Goal: Task Accomplishment & Management: Complete application form

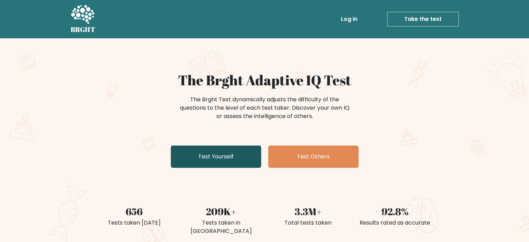
click at [229, 153] on link "Test Yourself" at bounding box center [216, 156] width 90 height 22
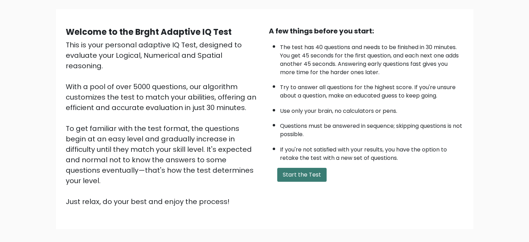
scroll to position [46, 0]
click at [299, 169] on button "Start the Test" at bounding box center [301, 174] width 49 height 14
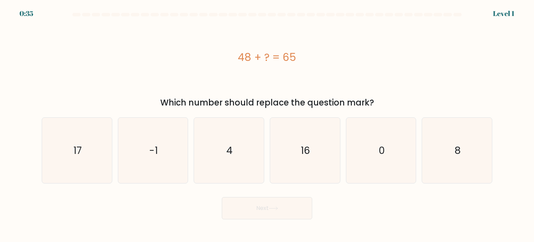
drag, startPoint x: 231, startPoint y: 57, endPoint x: 314, endPoint y: 54, distance: 83.5
click at [314, 54] on div "48 + ? = 65" at bounding box center [267, 57] width 451 height 16
copy div "48 + ? = 65"
click at [93, 165] on icon "17" at bounding box center [76, 150] width 65 height 65
click at [267, 124] on input "a. 17" at bounding box center [267, 122] width 0 height 3
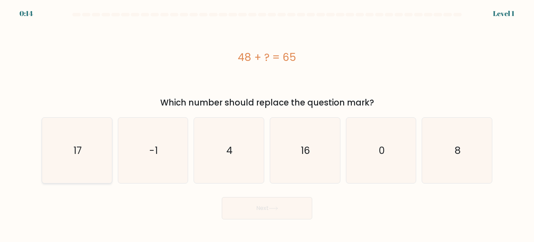
radio input "true"
click at [261, 208] on button "Next" at bounding box center [267, 208] width 90 height 22
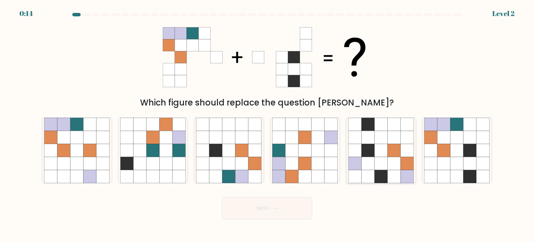
click at [377, 171] on icon at bounding box center [381, 176] width 13 height 13
click at [267, 124] on input "e." at bounding box center [267, 122] width 0 height 3
radio input "true"
click at [289, 210] on button "Next" at bounding box center [267, 208] width 90 height 22
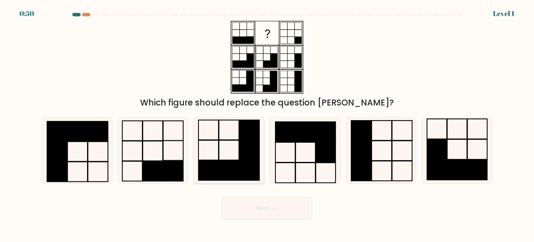
click at [253, 154] on rect at bounding box center [250, 150] width 20 height 20
click at [267, 124] on input "c." at bounding box center [267, 122] width 0 height 3
radio input "true"
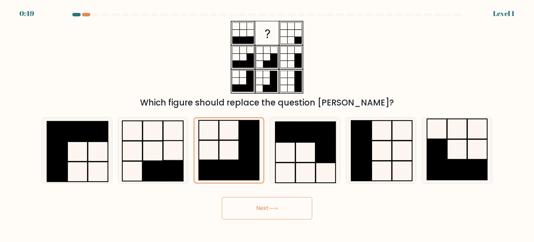
click at [282, 200] on button "Next" at bounding box center [267, 208] width 90 height 22
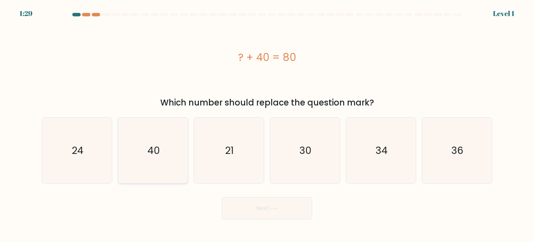
click at [165, 153] on icon "40" at bounding box center [152, 150] width 65 height 65
click at [267, 124] on input "b. 40" at bounding box center [267, 122] width 0 height 3
radio input "true"
click at [291, 214] on button "Next" at bounding box center [267, 208] width 90 height 22
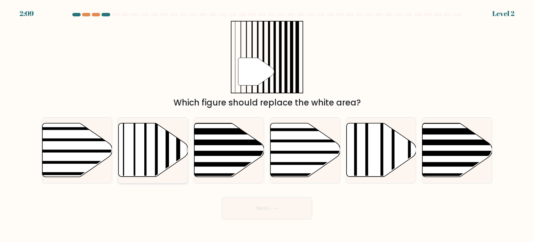
click at [147, 160] on icon at bounding box center [153, 150] width 70 height 54
click at [267, 124] on input "b." at bounding box center [267, 122] width 0 height 3
radio input "true"
click at [249, 203] on button "Next" at bounding box center [267, 208] width 90 height 22
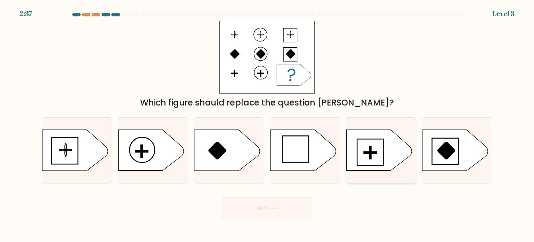
click at [377, 158] on icon at bounding box center [378, 150] width 65 height 41
click at [267, 124] on input "e." at bounding box center [267, 122] width 0 height 3
radio input "true"
click at [277, 207] on icon at bounding box center [273, 208] width 8 height 3
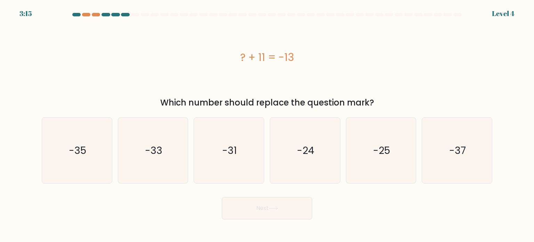
drag, startPoint x: 234, startPoint y: 56, endPoint x: 344, endPoint y: 55, distance: 110.6
click at [344, 55] on div "? + 11 = -13" at bounding box center [267, 57] width 451 height 16
copy div "? + 11 = -13"
click at [303, 167] on icon "-24" at bounding box center [304, 150] width 65 height 65
click at [267, 124] on input "d. -24" at bounding box center [267, 122] width 0 height 3
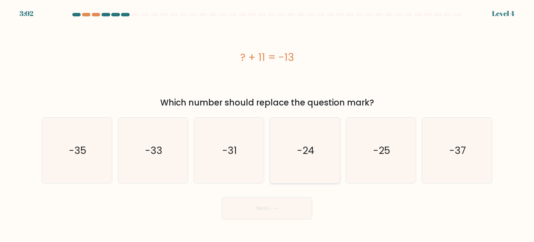
radio input "true"
click at [285, 211] on button "Next" at bounding box center [267, 208] width 90 height 22
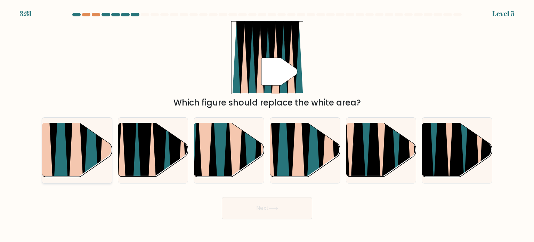
click at [55, 152] on icon at bounding box center [61, 124] width 16 height 140
click at [267, 124] on input "a." at bounding box center [267, 122] width 0 height 3
radio input "true"
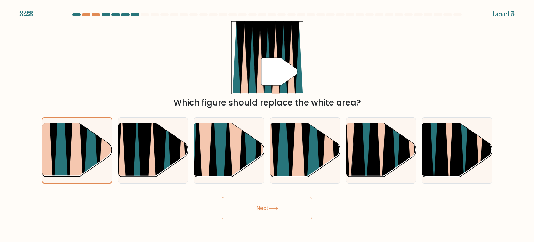
click at [272, 208] on icon at bounding box center [273, 208] width 9 height 4
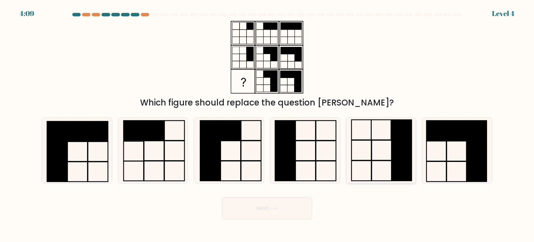
click at [383, 164] on icon at bounding box center [380, 150] width 65 height 65
click at [267, 124] on input "e." at bounding box center [267, 122] width 0 height 3
radio input "true"
click at [273, 209] on icon at bounding box center [273, 208] width 9 height 4
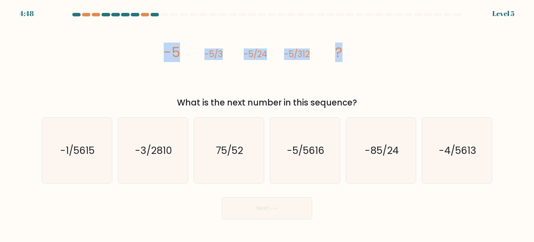
drag, startPoint x: 161, startPoint y: 54, endPoint x: 383, endPoint y: 55, distance: 221.9
click at [383, 55] on div "image/svg+xml -5 -5/3 -5/24 -5/312 ? What is the next number in this sequence?" at bounding box center [267, 65] width 459 height 88
copy g "-5 -5/3 -5/24 -5/312 ?"
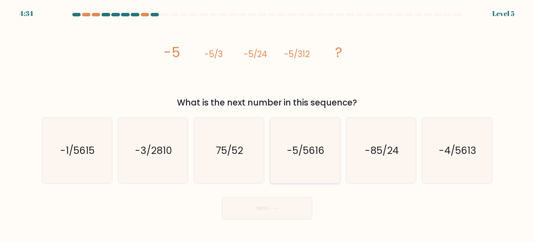
click at [297, 160] on icon "-5/5616" at bounding box center [304, 150] width 65 height 65
click at [267, 124] on input "d. -5/5616" at bounding box center [267, 122] width 0 height 3
radio input "true"
click at [276, 211] on button "Next" at bounding box center [267, 208] width 90 height 22
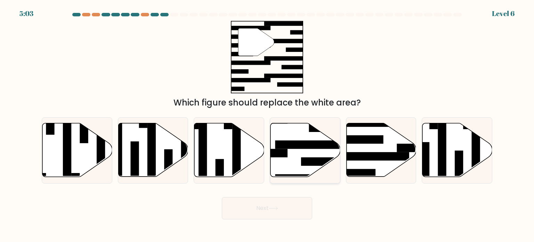
drag, startPoint x: 330, startPoint y: 152, endPoint x: 316, endPoint y: 180, distance: 31.9
click at [330, 152] on icon at bounding box center [306, 150] width 70 height 54
click at [267, 124] on input "d." at bounding box center [267, 122] width 0 height 3
radio input "true"
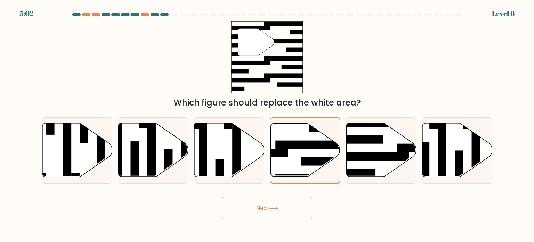
click at [291, 214] on button "Next" at bounding box center [267, 208] width 90 height 22
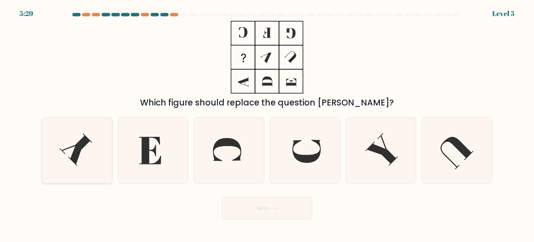
click at [81, 146] on icon at bounding box center [75, 149] width 33 height 33
click at [267, 124] on input "a." at bounding box center [267, 122] width 0 height 3
radio input "true"
click at [258, 211] on button "Next" at bounding box center [267, 208] width 90 height 22
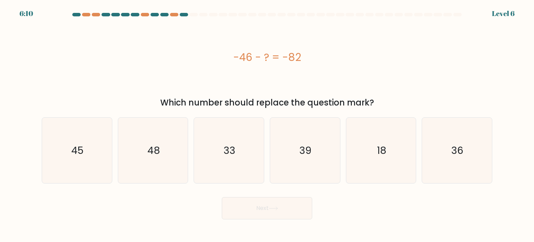
drag, startPoint x: 219, startPoint y: 57, endPoint x: 332, endPoint y: 73, distance: 114.8
click at [332, 73] on div "-46 - ? = -82" at bounding box center [267, 57] width 451 height 73
copy div "-46 - ? = -82"
click at [454, 158] on icon "36" at bounding box center [456, 150] width 65 height 65
click at [267, 124] on input "f. 36" at bounding box center [267, 122] width 0 height 3
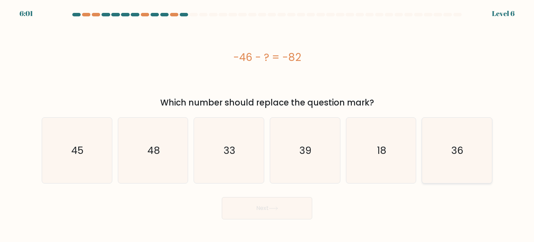
radio input "true"
click at [273, 201] on button "Next" at bounding box center [267, 208] width 90 height 22
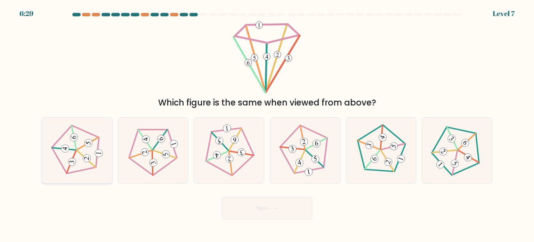
click at [76, 157] on icon at bounding box center [77, 150] width 53 height 53
click at [267, 124] on input "a." at bounding box center [267, 122] width 0 height 3
radio input "true"
click at [261, 211] on button "Next" at bounding box center [267, 208] width 90 height 22
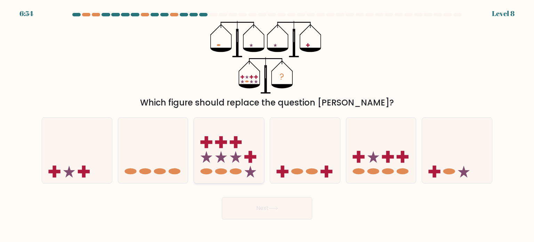
click at [243, 159] on icon at bounding box center [229, 150] width 70 height 58
click at [267, 124] on input "c." at bounding box center [267, 122] width 0 height 3
radio input "true"
click at [302, 207] on button "Next" at bounding box center [267, 208] width 90 height 22
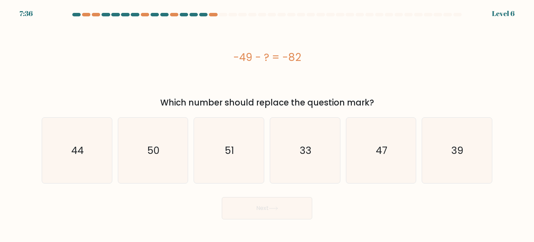
drag, startPoint x: 256, startPoint y: 65, endPoint x: 344, endPoint y: 75, distance: 88.6
click at [344, 75] on div "-49 - ? = -82" at bounding box center [267, 57] width 451 height 73
copy div "-49 - ? = -82"
click at [332, 164] on icon "33" at bounding box center [304, 150] width 65 height 65
click at [267, 124] on input "d. 33" at bounding box center [267, 122] width 0 height 3
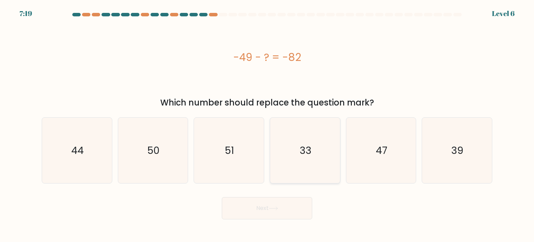
radio input "true"
click at [274, 203] on button "Next" at bounding box center [267, 208] width 90 height 22
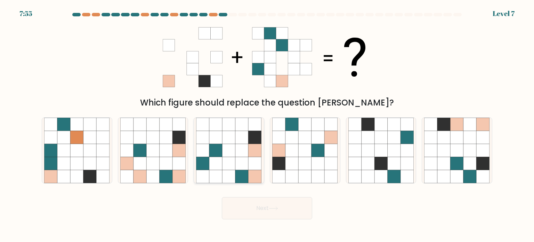
click at [227, 164] on icon at bounding box center [229, 162] width 13 height 13
click at [267, 124] on input "c." at bounding box center [267, 122] width 0 height 3
radio input "true"
click at [283, 209] on button "Next" at bounding box center [267, 208] width 90 height 22
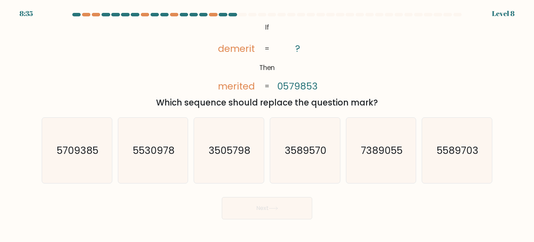
drag, startPoint x: 264, startPoint y: 26, endPoint x: 390, endPoint y: 99, distance: 146.1
click at [390, 99] on div "@import url('https://fonts.googleapis.com/css?family=Abril+Fatface:400,100,100i…" at bounding box center [267, 65] width 459 height 88
copy div "If Then demerit merited ? 0579853 = = Which sequence should replace the questio…"
click at [317, 166] on icon "3589570" at bounding box center [304, 150] width 65 height 65
click at [267, 124] on input "d. 3589570" at bounding box center [267, 122] width 0 height 3
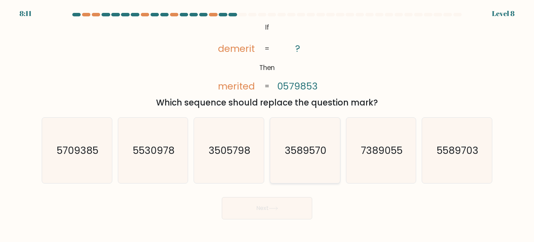
radio input "true"
click at [277, 206] on button "Next" at bounding box center [267, 208] width 90 height 22
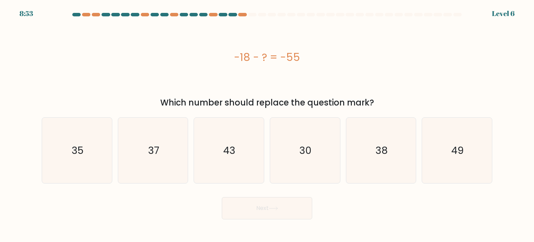
drag, startPoint x: 219, startPoint y: 64, endPoint x: 354, endPoint y: 64, distance: 134.6
click at [354, 64] on div "-18 - ? = -55" at bounding box center [267, 57] width 451 height 16
copy div "-18 - ? = -55"
click at [166, 160] on icon "37" at bounding box center [152, 150] width 65 height 65
click at [267, 124] on input "b. 37" at bounding box center [267, 122] width 0 height 3
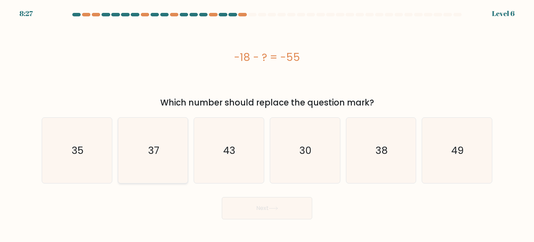
radio input "true"
click at [246, 209] on button "Next" at bounding box center [267, 208] width 90 height 22
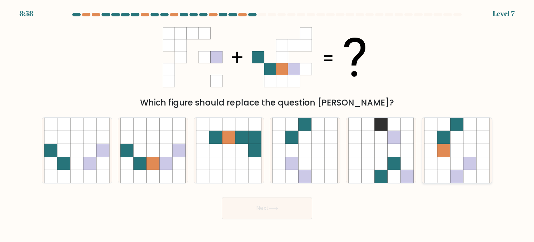
click at [439, 160] on icon at bounding box center [443, 162] width 13 height 13
click at [267, 124] on input "f." at bounding box center [267, 122] width 0 height 3
radio input "true"
click at [305, 211] on button "Next" at bounding box center [267, 208] width 90 height 22
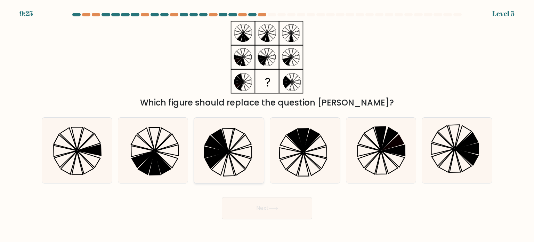
click at [223, 146] on icon at bounding box center [220, 140] width 17 height 23
click at [267, 124] on input "c." at bounding box center [267, 122] width 0 height 3
radio input "true"
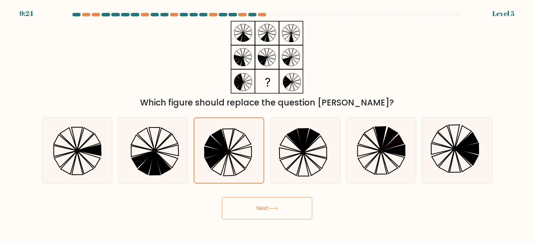
click at [290, 216] on button "Next" at bounding box center [267, 208] width 90 height 22
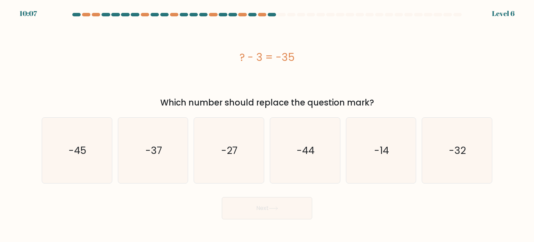
drag, startPoint x: 230, startPoint y: 54, endPoint x: 375, endPoint y: 74, distance: 146.0
click at [375, 74] on div "? - 3 = -35" at bounding box center [267, 57] width 451 height 73
copy div "? - 3 = -35"
click at [445, 160] on icon "-32" at bounding box center [456, 150] width 65 height 65
click at [267, 124] on input "f. -32" at bounding box center [267, 122] width 0 height 3
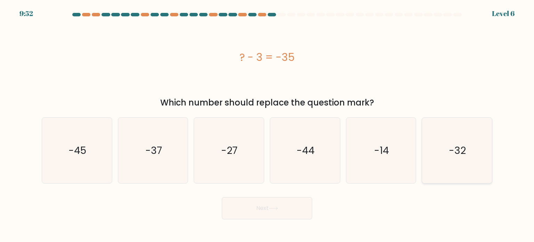
radio input "true"
click at [280, 211] on button "Next" at bounding box center [267, 208] width 90 height 22
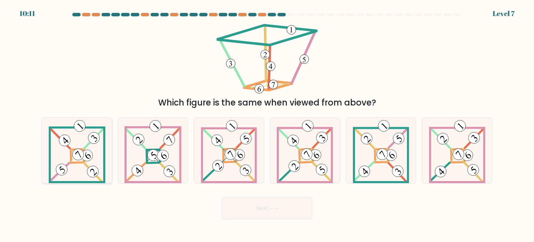
click at [72, 143] on icon at bounding box center [77, 150] width 57 height 65
click at [267, 124] on input "a." at bounding box center [267, 122] width 0 height 3
radio input "true"
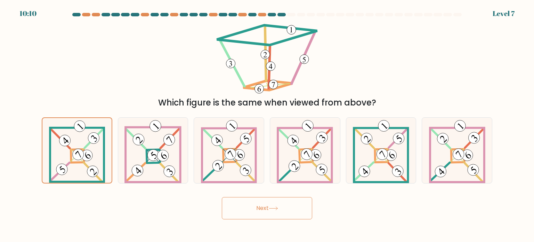
click at [241, 208] on button "Next" at bounding box center [267, 208] width 90 height 22
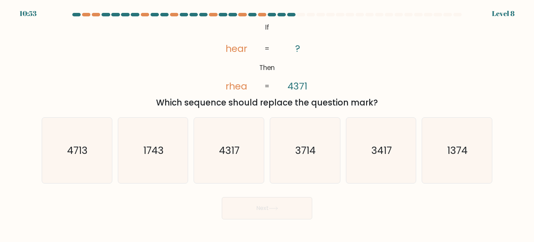
drag, startPoint x: 263, startPoint y: 27, endPoint x: 381, endPoint y: 105, distance: 141.5
click at [381, 105] on div "@import url('https://fonts.googleapis.com/css?family=Abril+Fatface:400,100,100i…" at bounding box center [267, 65] width 459 height 88
copy div "If Then hear rhea ? 4371 = = Which sequence should replace the question mark?"
drag, startPoint x: 469, startPoint y: 163, endPoint x: 367, endPoint y: 186, distance: 104.9
click at [468, 163] on icon "1374" at bounding box center [456, 150] width 65 height 65
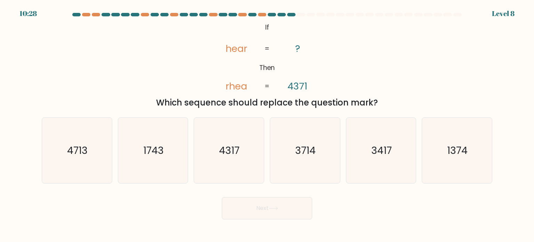
click at [267, 124] on input "f. 1374" at bounding box center [267, 122] width 0 height 3
radio input "true"
click at [374, 166] on icon "3417" at bounding box center [380, 150] width 65 height 65
click at [267, 124] on input "e. 3417" at bounding box center [267, 122] width 0 height 3
radio input "true"
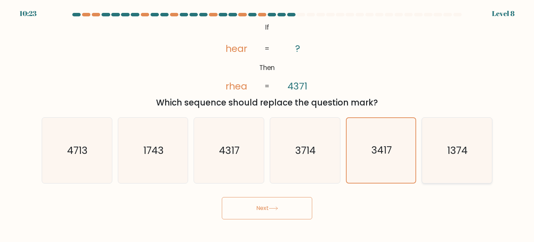
click at [466, 159] on icon "1374" at bounding box center [456, 150] width 65 height 65
click at [267, 124] on input "f. 1374" at bounding box center [267, 122] width 0 height 3
radio input "true"
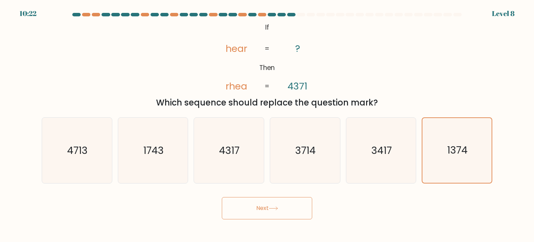
click at [257, 215] on button "Next" at bounding box center [267, 208] width 90 height 22
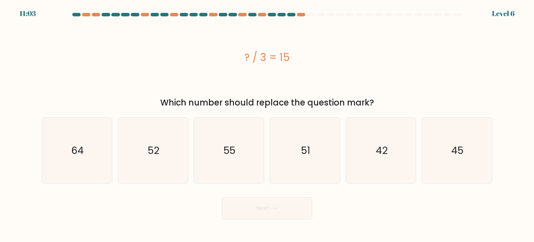
drag, startPoint x: 238, startPoint y: 61, endPoint x: 296, endPoint y: 64, distance: 58.2
click at [296, 64] on div "? / 3 = 15" at bounding box center [267, 57] width 451 height 16
copy div "? / 3 = 15"
click at [447, 156] on icon "45" at bounding box center [456, 150] width 65 height 65
click at [267, 124] on input "f. 45" at bounding box center [267, 122] width 0 height 3
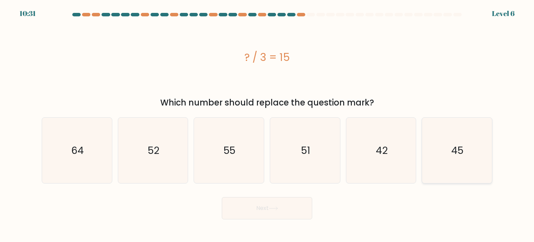
radio input "true"
click at [268, 204] on button "Next" at bounding box center [267, 208] width 90 height 22
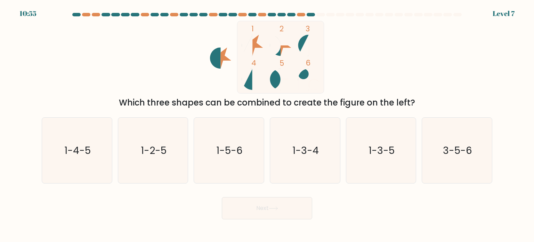
click at [136, 66] on div "1 2 3 4 5 6 Which three shapes can be combined to create the figure on the left?" at bounding box center [267, 65] width 459 height 88
click at [447, 160] on icon "3-5-6" at bounding box center [456, 150] width 65 height 65
click at [267, 124] on input "f. 3-5-6" at bounding box center [267, 122] width 0 height 3
radio input "true"
click at [249, 211] on button "Next" at bounding box center [267, 208] width 90 height 22
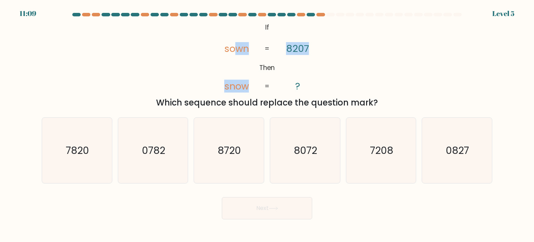
drag, startPoint x: 234, startPoint y: 26, endPoint x: 325, endPoint y: 39, distance: 92.0
click at [325, 39] on icon "@import url('https://fonts.googleapis.com/css?family=Abril+Fatface:400,100,100i…" at bounding box center [267, 57] width 118 height 73
click at [242, 30] on icon "@import url('https://fonts.googleapis.com/css?family=Abril+Fatface:400,100,100i…" at bounding box center [267, 57] width 118 height 73
drag, startPoint x: 242, startPoint y: 24, endPoint x: 307, endPoint y: 34, distance: 65.5
click at [307, 34] on icon "@import url('https://fonts.googleapis.com/css?family=Abril+Fatface:400,100,100i…" at bounding box center [267, 57] width 118 height 73
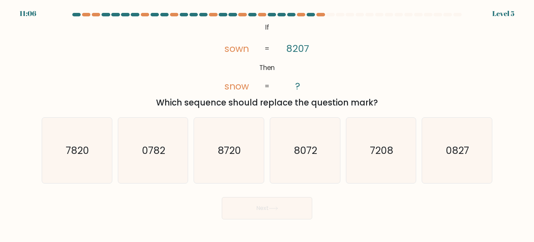
click at [193, 36] on div "@import url('https://fonts.googleapis.com/css?family=Abril+Fatface:400,100,100i…" at bounding box center [267, 65] width 459 height 88
click at [221, 159] on icon "8720" at bounding box center [228, 150] width 65 height 65
click at [267, 124] on input "c. 8720" at bounding box center [267, 122] width 0 height 3
radio input "true"
click at [267, 208] on button "Next" at bounding box center [267, 208] width 90 height 22
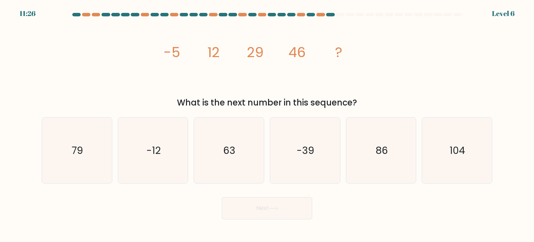
click at [175, 70] on icon "image/svg+xml -5 12 29 46 ?" at bounding box center [267, 57] width 209 height 73
drag, startPoint x: 239, startPoint y: 175, endPoint x: 257, endPoint y: 205, distance: 35.1
click at [239, 175] on icon "63" at bounding box center [228, 150] width 65 height 65
click at [267, 124] on input "c. 63" at bounding box center [267, 122] width 0 height 3
radio input "true"
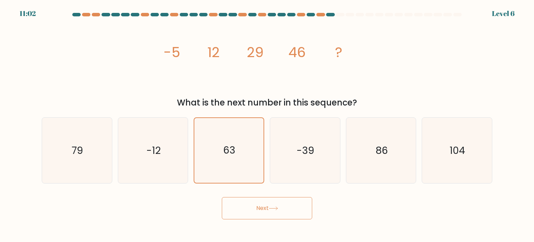
click at [260, 212] on button "Next" at bounding box center [267, 208] width 90 height 22
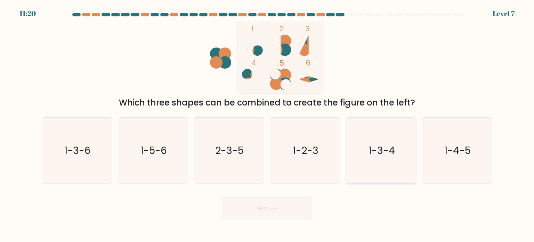
click at [376, 158] on icon "1-3-4" at bounding box center [380, 150] width 65 height 65
click at [267, 124] on input "e. 1-3-4" at bounding box center [267, 122] width 0 height 3
radio input "true"
click at [273, 205] on button "Next" at bounding box center [267, 208] width 90 height 22
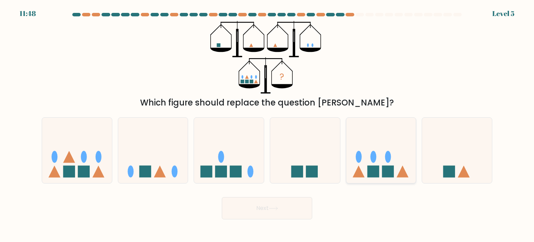
click at [356, 166] on icon at bounding box center [381, 150] width 70 height 58
click at [267, 124] on input "e." at bounding box center [267, 122] width 0 height 3
radio input "true"
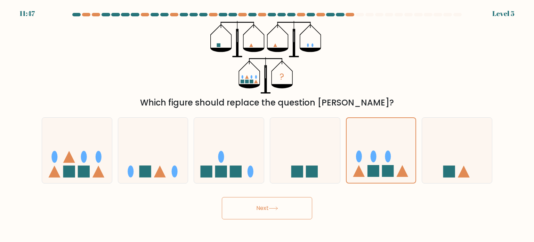
click at [250, 212] on button "Next" at bounding box center [267, 208] width 90 height 22
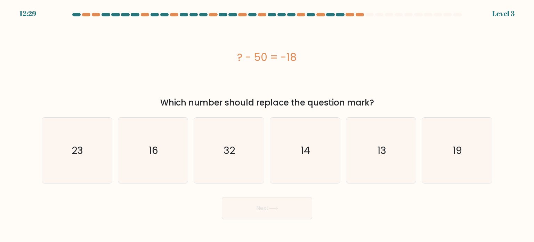
drag, startPoint x: 230, startPoint y: 58, endPoint x: 362, endPoint y: 64, distance: 132.6
click at [365, 62] on div "? - 50 = -18" at bounding box center [267, 57] width 451 height 16
drag, startPoint x: 223, startPoint y: 151, endPoint x: 239, endPoint y: 197, distance: 48.8
click at [223, 151] on icon "32" at bounding box center [228, 150] width 65 height 65
click at [267, 124] on input "c. 32" at bounding box center [267, 122] width 0 height 3
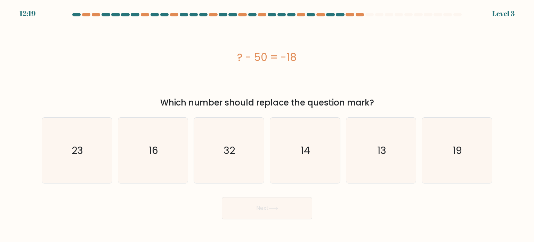
radio input "true"
click at [247, 206] on button "Next" at bounding box center [267, 208] width 90 height 22
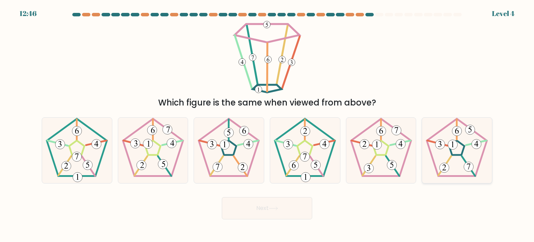
click at [455, 152] on icon at bounding box center [456, 150] width 65 height 65
click at [267, 124] on input "f." at bounding box center [267, 122] width 0 height 3
radio input "true"
click at [277, 206] on button "Next" at bounding box center [267, 208] width 90 height 22
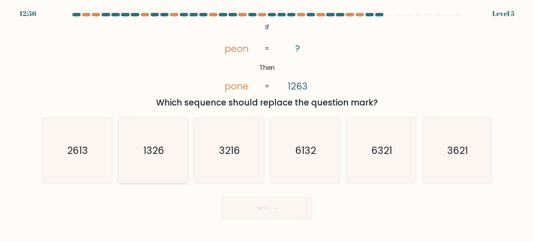
click at [149, 167] on icon "1326" at bounding box center [152, 150] width 65 height 65
click at [267, 124] on input "b. 1326" at bounding box center [267, 122] width 0 height 3
radio input "true"
click at [281, 215] on button "Next" at bounding box center [267, 208] width 90 height 22
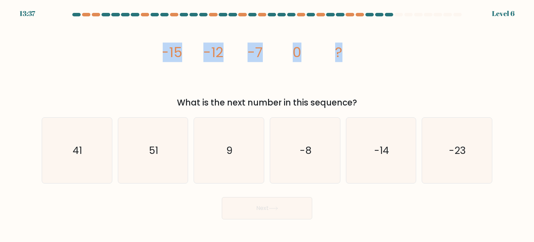
drag, startPoint x: 152, startPoint y: 50, endPoint x: 356, endPoint y: 54, distance: 204.2
click at [356, 54] on div "image/svg+xml -15 -12 -7 0 ? What is the next number in this sequence?" at bounding box center [267, 65] width 459 height 88
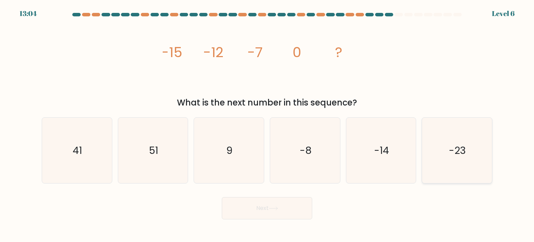
drag, startPoint x: 443, startPoint y: 158, endPoint x: 440, endPoint y: 161, distance: 4.2
click at [443, 159] on icon "-23" at bounding box center [456, 150] width 65 height 65
click at [267, 124] on input "f. -23" at bounding box center [267, 122] width 0 height 3
radio input "true"
click at [280, 216] on button "Next" at bounding box center [267, 208] width 90 height 22
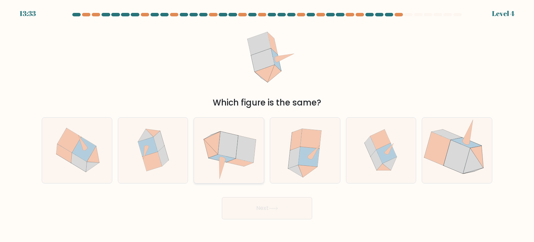
click at [233, 155] on icon at bounding box center [228, 144] width 20 height 27
click at [267, 124] on input "c." at bounding box center [267, 122] width 0 height 3
radio input "true"
click at [268, 207] on button "Next" at bounding box center [267, 208] width 90 height 22
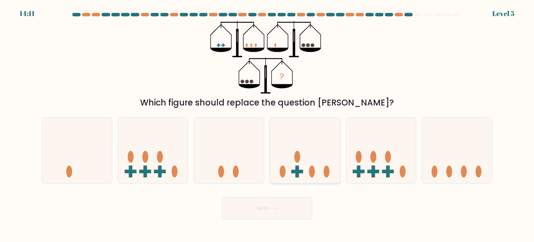
click at [312, 166] on ellipse at bounding box center [312, 171] width 6 height 12
click at [267, 124] on input "d." at bounding box center [267, 122] width 0 height 3
radio input "true"
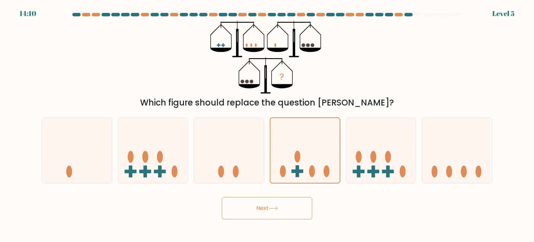
click at [279, 210] on button "Next" at bounding box center [267, 208] width 90 height 22
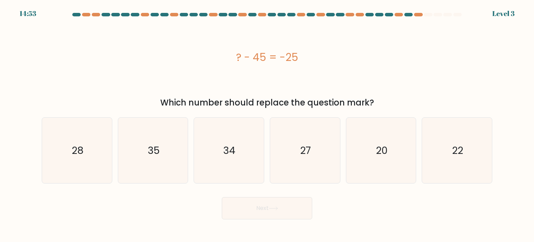
drag, startPoint x: 316, startPoint y: 69, endPoint x: 358, endPoint y: 76, distance: 43.1
click at [358, 76] on div "? - 45 = -25" at bounding box center [267, 57] width 451 height 73
click at [394, 166] on icon "20" at bounding box center [380, 150] width 65 height 65
click at [267, 124] on input "e. 20" at bounding box center [267, 122] width 0 height 3
radio input "true"
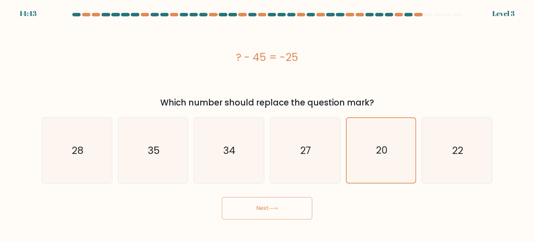
click at [244, 216] on button "Next" at bounding box center [267, 208] width 90 height 22
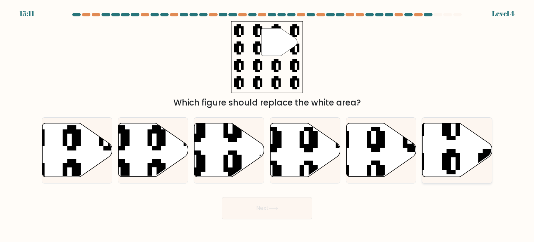
click at [437, 153] on icon at bounding box center [458, 150] width 70 height 54
click at [267, 124] on input "f." at bounding box center [267, 122] width 0 height 3
radio input "true"
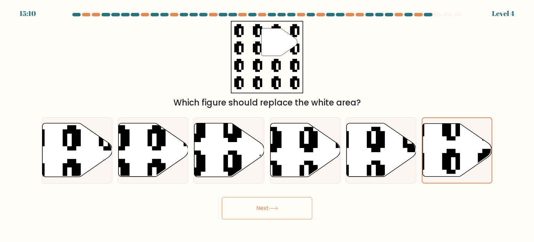
click at [256, 204] on button "Next" at bounding box center [267, 208] width 90 height 22
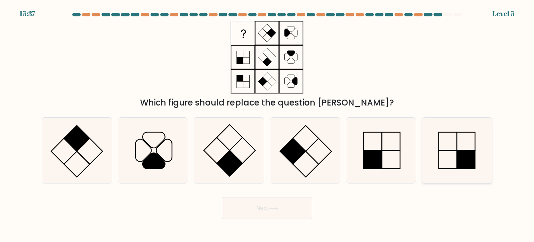
click at [455, 157] on icon at bounding box center [456, 150] width 65 height 65
click at [267, 124] on input "f." at bounding box center [267, 122] width 0 height 3
radio input "true"
click at [263, 202] on button "Next" at bounding box center [267, 208] width 90 height 22
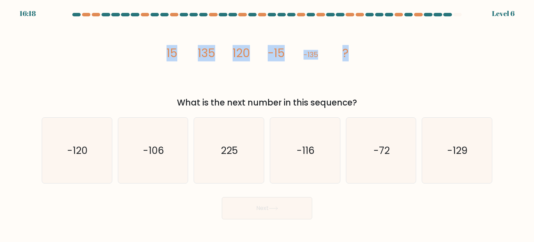
drag, startPoint x: 161, startPoint y: 49, endPoint x: 418, endPoint y: 55, distance: 257.0
click at [418, 55] on div "image/svg+xml 15 135 120 -15 -135 ? What is the next number in this sequence?" at bounding box center [267, 65] width 459 height 88
click at [190, 68] on icon "image/svg+xml 15 135 120 -15 -135 ?" at bounding box center [267, 57] width 209 height 73
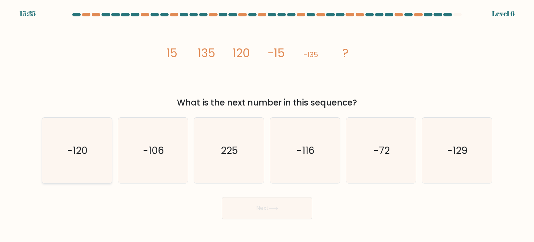
click at [97, 158] on icon "-120" at bounding box center [76, 150] width 65 height 65
click at [267, 124] on input "a. -120" at bounding box center [267, 122] width 0 height 3
radio input "true"
click at [234, 213] on button "Next" at bounding box center [267, 208] width 90 height 22
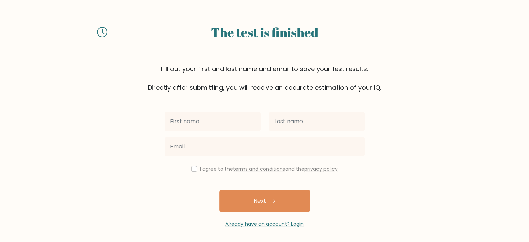
click at [188, 126] on input "text" at bounding box center [212, 121] width 96 height 19
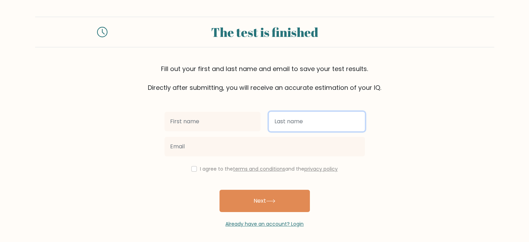
click at [275, 122] on input "text" at bounding box center [317, 121] width 96 height 19
type input "[PERSON_NAME]"
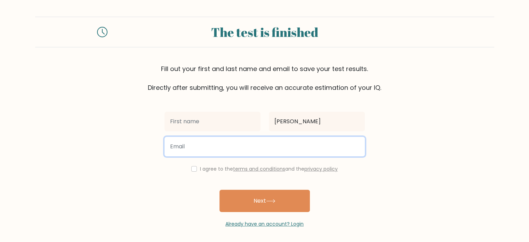
click at [286, 150] on input "email" at bounding box center [264, 146] width 200 height 19
type input "medranojanethp@gmail.com"
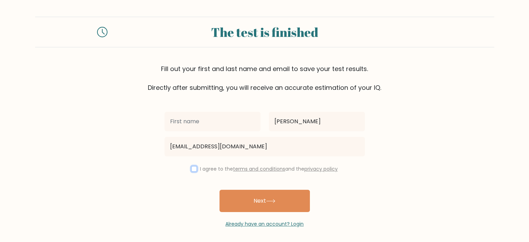
click at [193, 169] on input "checkbox" at bounding box center [194, 169] width 6 height 6
checkbox input "true"
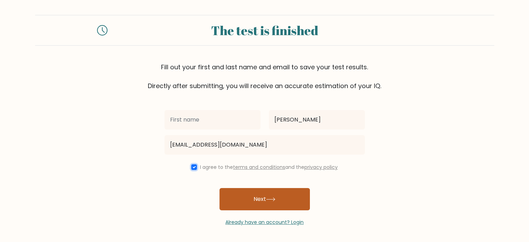
scroll to position [2, 0]
click at [268, 193] on button "Next" at bounding box center [264, 198] width 90 height 22
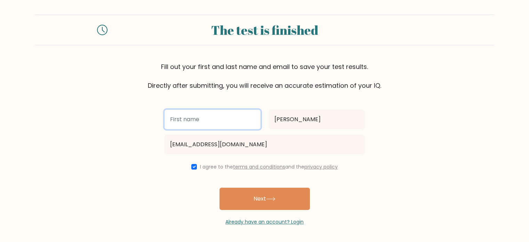
click at [199, 117] on input "text" at bounding box center [212, 119] width 96 height 19
type input "[PERSON_NAME]"
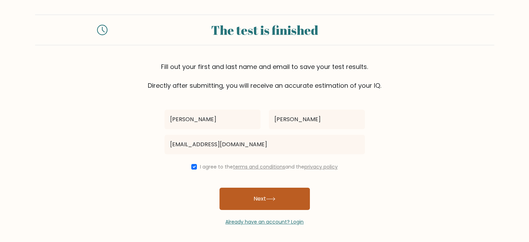
click at [274, 199] on icon at bounding box center [270, 199] width 9 height 4
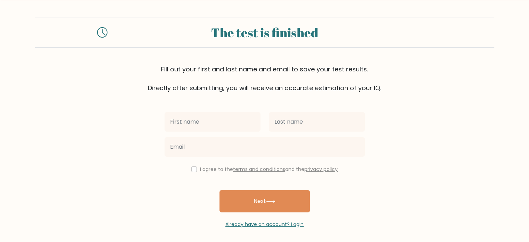
scroll to position [22, 0]
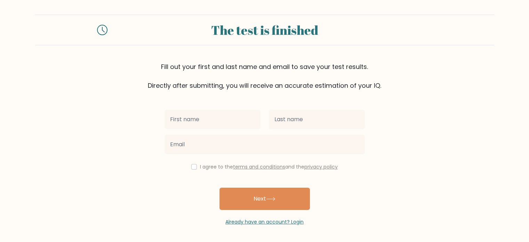
click at [191, 121] on input "text" at bounding box center [212, 119] width 96 height 19
type input "[PERSON_NAME]"
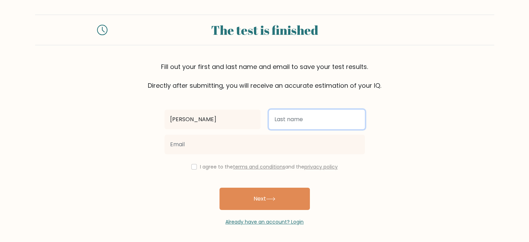
click at [296, 123] on input "text" at bounding box center [317, 119] width 96 height 19
type input "[PERSON_NAME]"
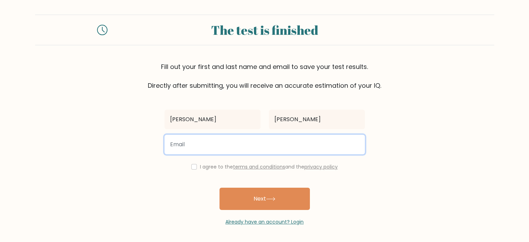
click at [227, 140] on input "email" at bounding box center [264, 144] width 200 height 19
type input "[EMAIL_ADDRESS][DOMAIN_NAME]"
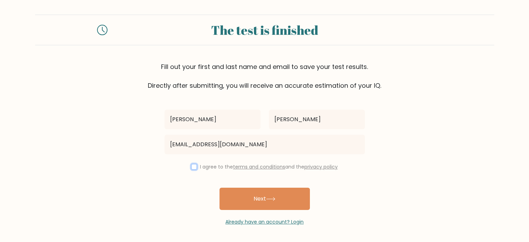
click at [191, 168] on input "checkbox" at bounding box center [194, 167] width 6 height 6
checkbox input "true"
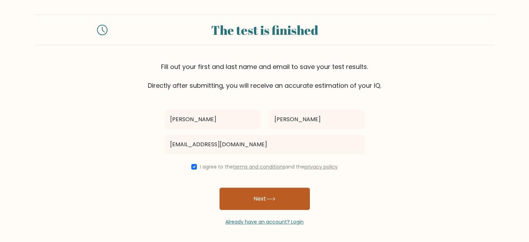
click at [260, 194] on button "Next" at bounding box center [264, 198] width 90 height 22
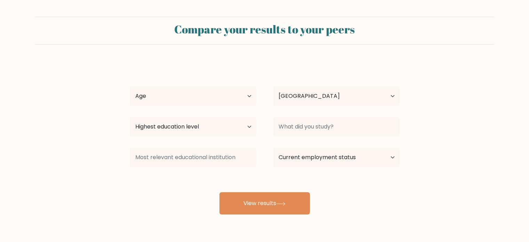
select select "PH"
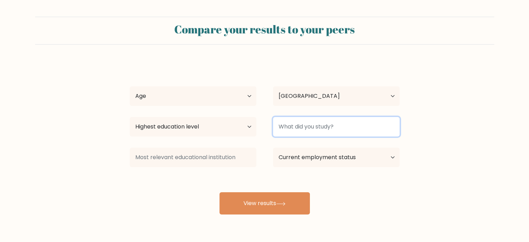
click at [304, 129] on input at bounding box center [336, 126] width 127 height 19
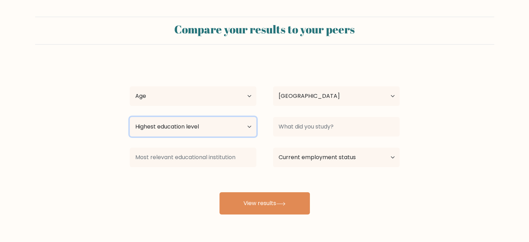
click at [243, 127] on select "Highest education level No schooling Primary Lower Secondary Upper Secondary Oc…" at bounding box center [193, 126] width 127 height 19
select select "upper_secondary"
click at [130, 117] on select "Highest education level No schooling Primary Lower Secondary Upper Secondary Oc…" at bounding box center [193, 126] width 127 height 19
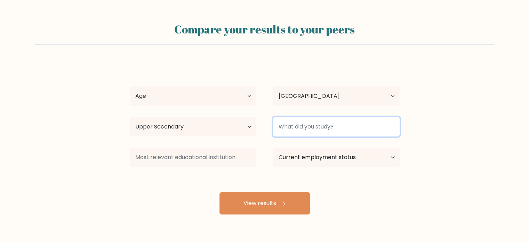
click at [316, 129] on input at bounding box center [336, 126] width 127 height 19
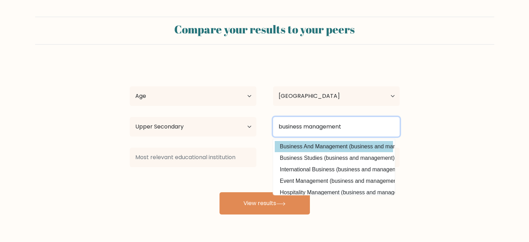
type input "business management"
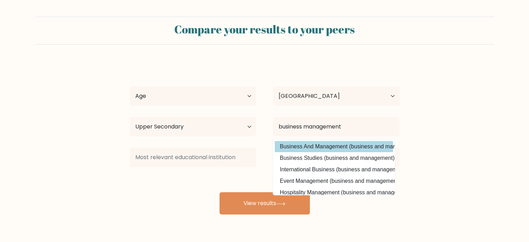
click at [295, 142] on div "Janeth Medrano Age Under 18 years old 18-24 years old 25-34 years old 35-44 yea…" at bounding box center [265, 137] width 278 height 153
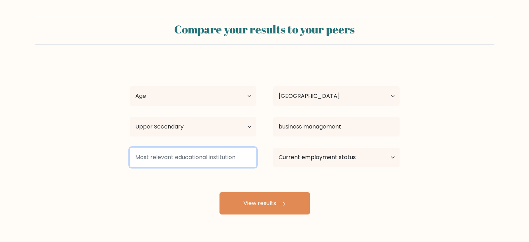
click at [178, 157] on input at bounding box center [193, 156] width 127 height 19
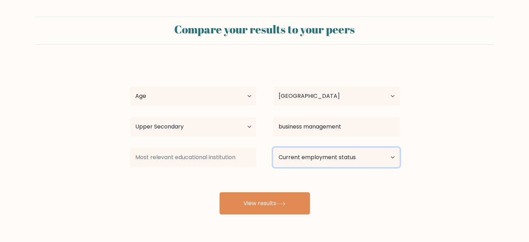
click at [327, 156] on select "Current employment status Employed Student Retired Other / prefer not to answer" at bounding box center [336, 156] width 127 height 19
click at [273, 147] on select "Current employment status Employed Student Retired Other / prefer not to answer" at bounding box center [336, 156] width 127 height 19
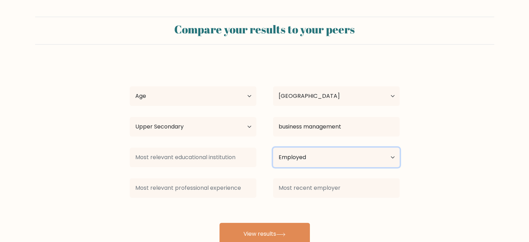
click at [385, 160] on select "Current employment status Employed Student Retired Other / prefer not to answer" at bounding box center [336, 156] width 127 height 19
select select "other"
click at [273, 147] on select "Current employment status Employed Student Retired Other / prefer not to answer" at bounding box center [336, 156] width 127 height 19
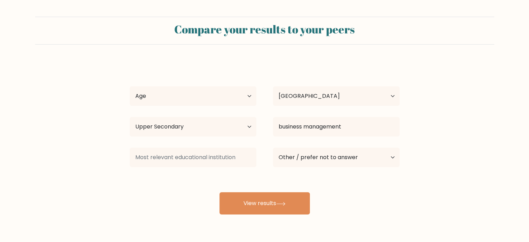
click at [159, 189] on div "Janeth Medrano Age Under 18 years old 18-24 years old 25-34 years old 35-44 yea…" at bounding box center [265, 137] width 278 height 153
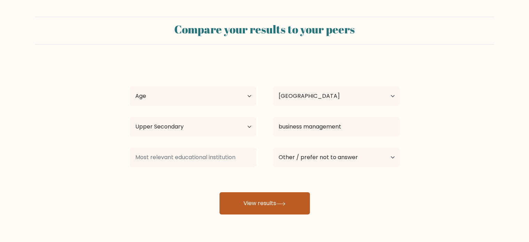
click at [249, 204] on button "View results" at bounding box center [264, 203] width 90 height 22
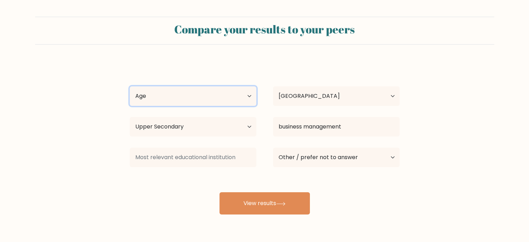
click at [206, 96] on select "Age Under 18 years old 18-24 years old 25-34 years old 35-44 years old 45-54 ye…" at bounding box center [193, 95] width 127 height 19
select select "25_34"
click at [130, 86] on select "Age Under 18 years old 18-24 years old 25-34 years old 35-44 years old 45-54 ye…" at bounding box center [193, 95] width 127 height 19
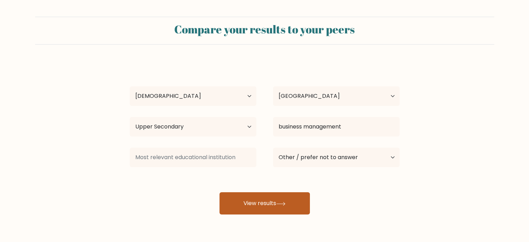
click at [290, 203] on button "View results" at bounding box center [264, 203] width 90 height 22
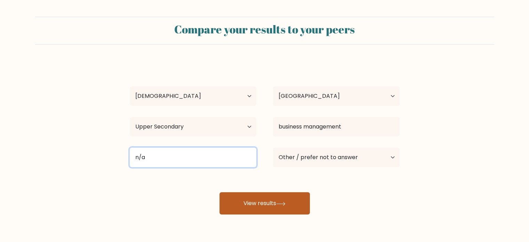
type input "n/a"
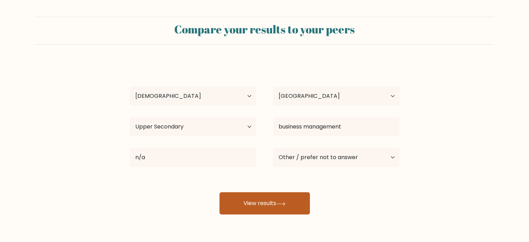
click at [253, 206] on button "View results" at bounding box center [264, 203] width 90 height 22
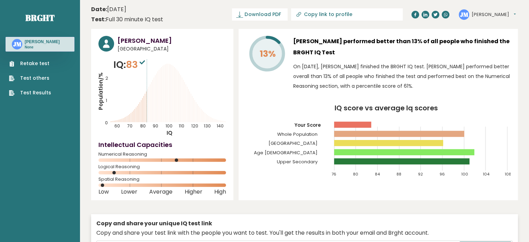
click at [486, 14] on button "Janeth" at bounding box center [494, 14] width 44 height 7
click at [482, 55] on link "Logout" at bounding box center [489, 54] width 35 height 10
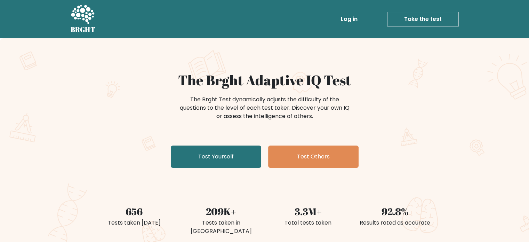
click at [344, 19] on link "Log in" at bounding box center [349, 19] width 22 height 14
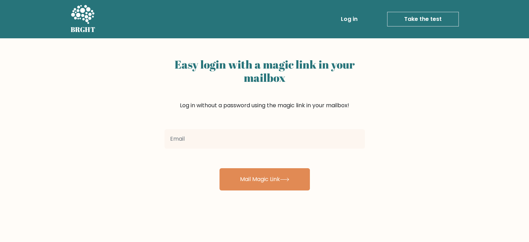
click at [268, 132] on input "email" at bounding box center [264, 138] width 200 height 19
type input "[EMAIL_ADDRESS][DOMAIN_NAME]"
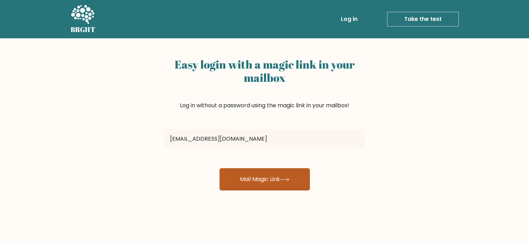
click at [273, 177] on button "Mail Magic Link" at bounding box center [264, 179] width 90 height 22
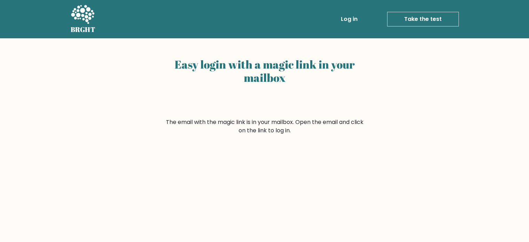
click at [317, 105] on div "Easy login with a magic link in your mailbox" at bounding box center [264, 86] width 200 height 63
click at [287, 89] on div "Easy login with a magic link in your mailbox" at bounding box center [264, 86] width 200 height 63
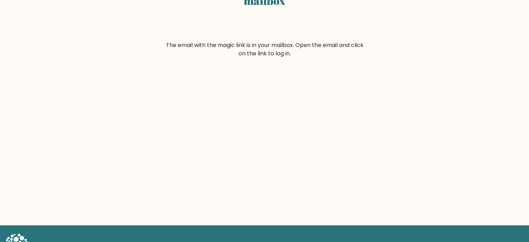
scroll to position [92, 0]
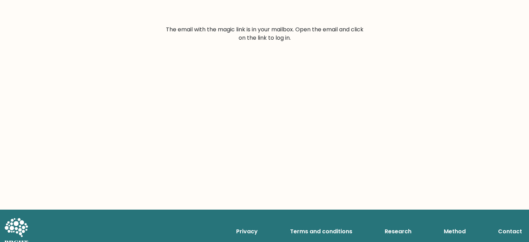
click at [205, 110] on div "Easy login with a magic link in your mailbox The email with the magic link is i…" at bounding box center [264, 78] width 529 height 264
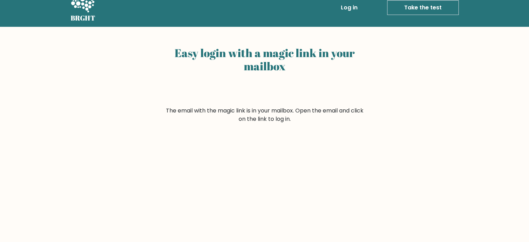
scroll to position [0, 0]
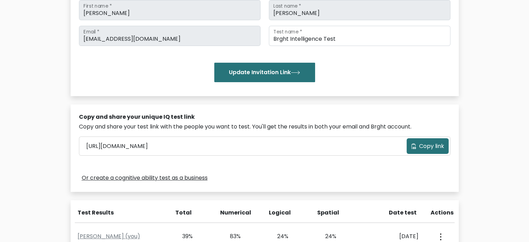
scroll to position [116, 0]
click at [411, 147] on icon at bounding box center [413, 146] width 5 height 6
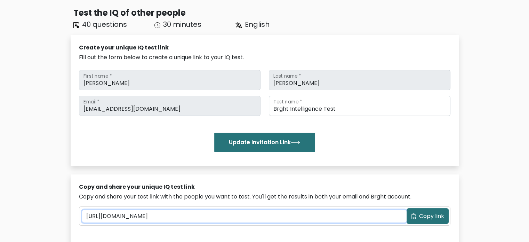
scroll to position [46, 0]
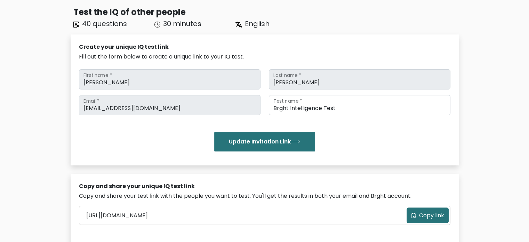
click at [127, 133] on div "Update Invitation Link" at bounding box center [264, 141] width 371 height 19
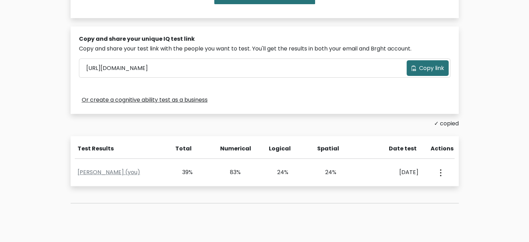
scroll to position [209, 0]
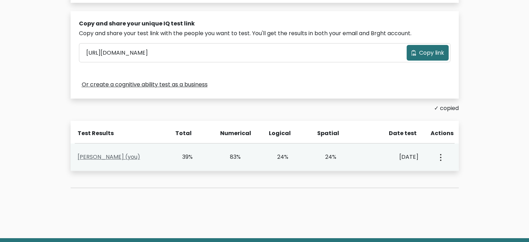
click at [114, 160] on link "[PERSON_NAME] (you)" at bounding box center [109, 157] width 63 height 8
